Goal: Task Accomplishment & Management: Use online tool/utility

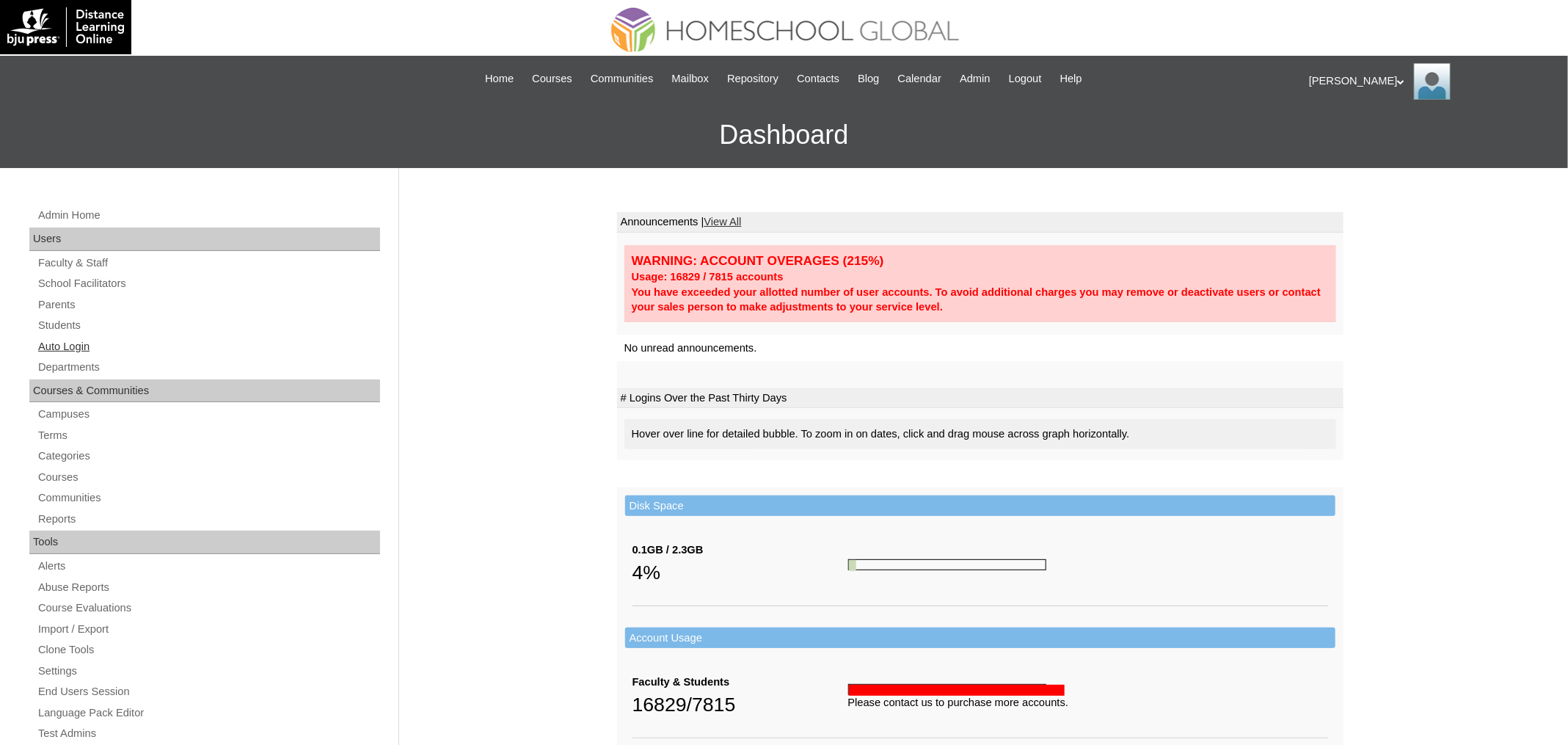
click at [82, 341] on link "Auto Login" at bounding box center [208, 347] width 343 height 18
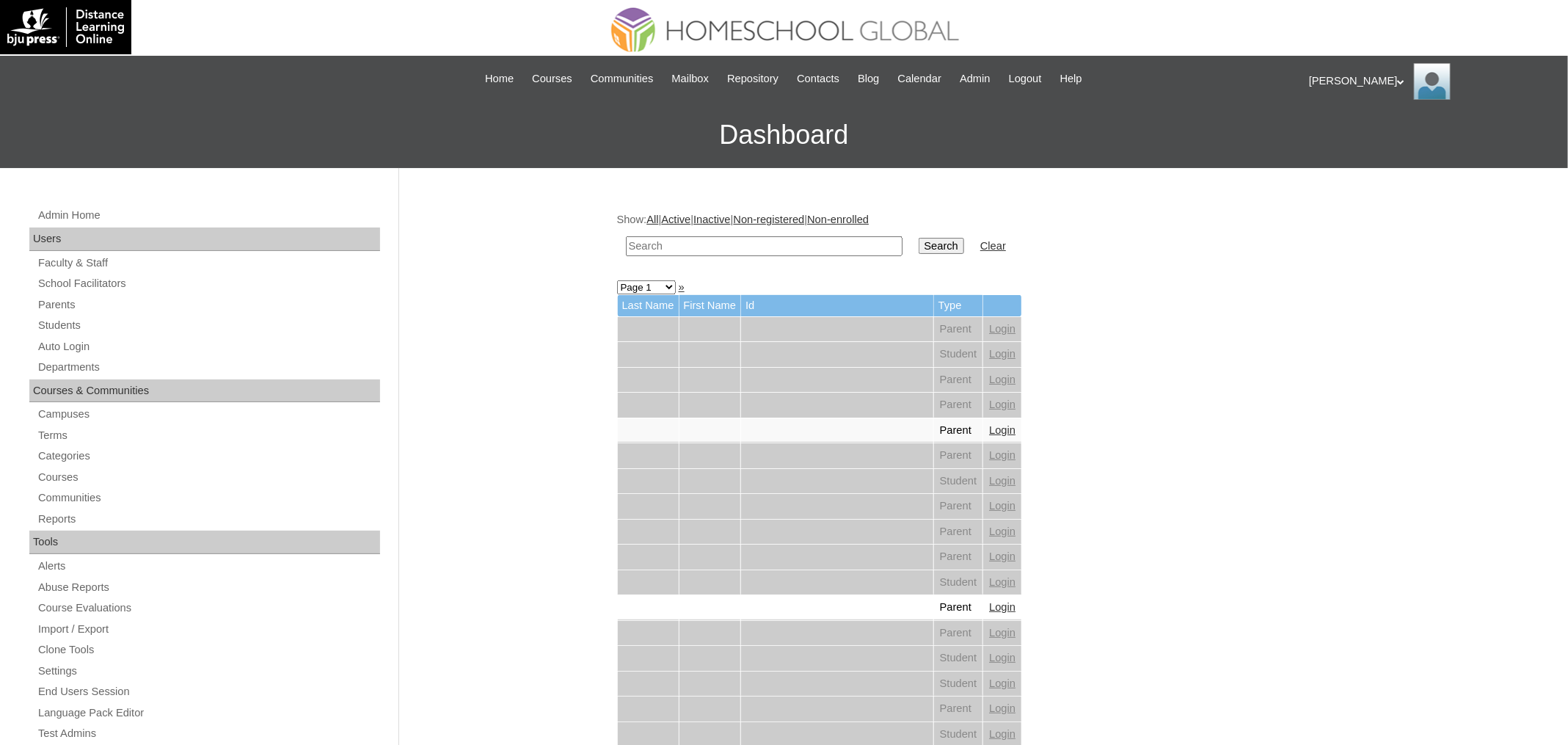
click at [718, 239] on input "text" at bounding box center [764, 247] width 277 height 20
paste input "Prince Philly"
type input "Prince Philly"
click at [919, 238] on input "Search" at bounding box center [942, 247] width 46 height 16
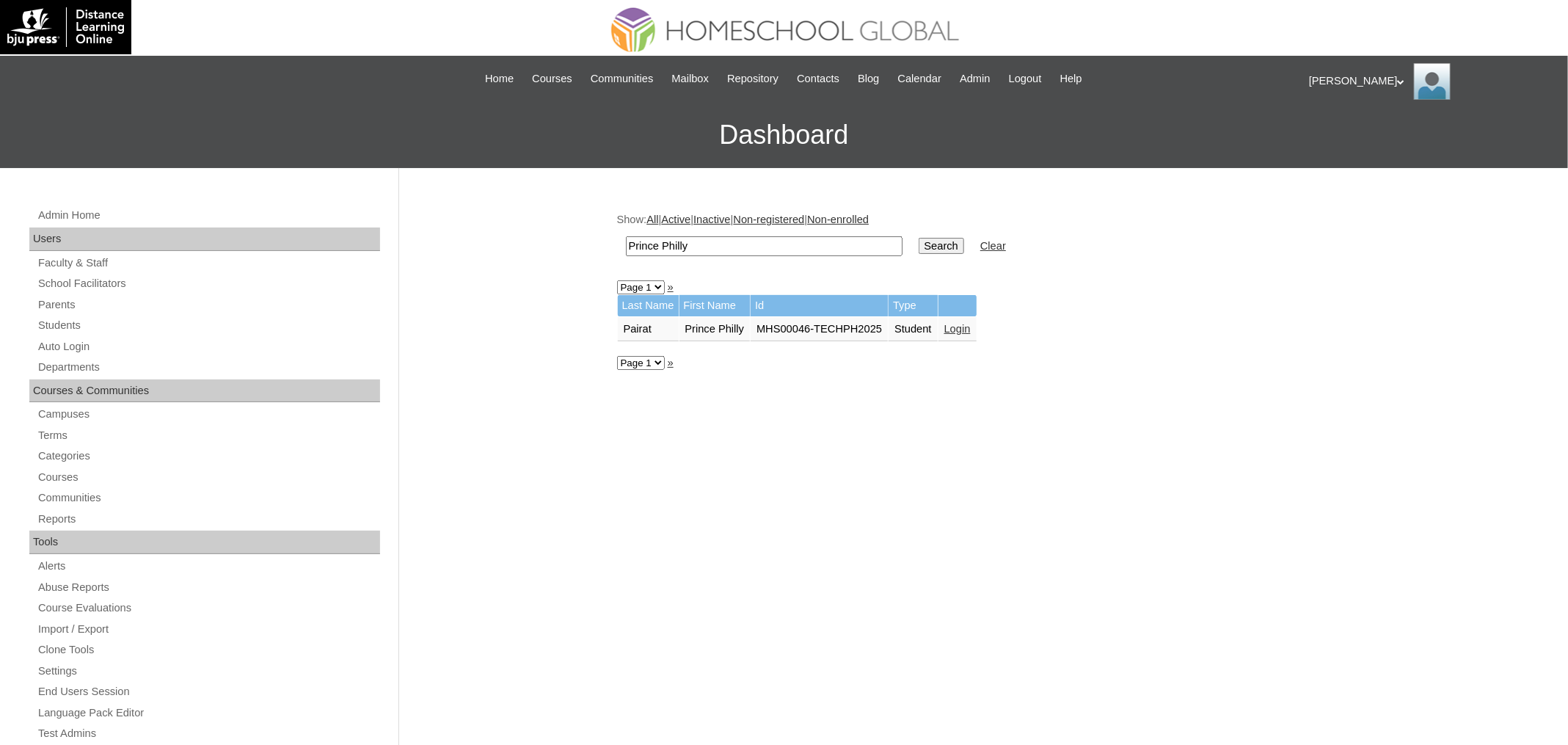
click at [971, 323] on link "Login" at bounding box center [957, 329] width 27 height 12
